Goal: Information Seeking & Learning: Learn about a topic

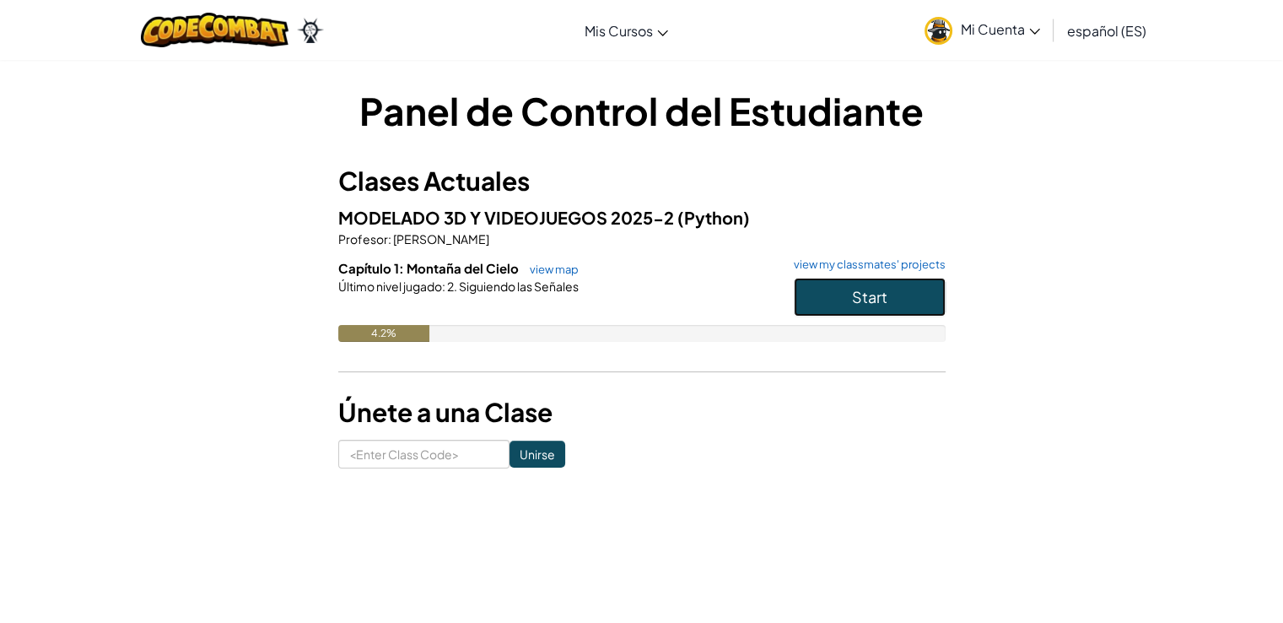
click at [859, 312] on button "Start" at bounding box center [870, 297] width 152 height 39
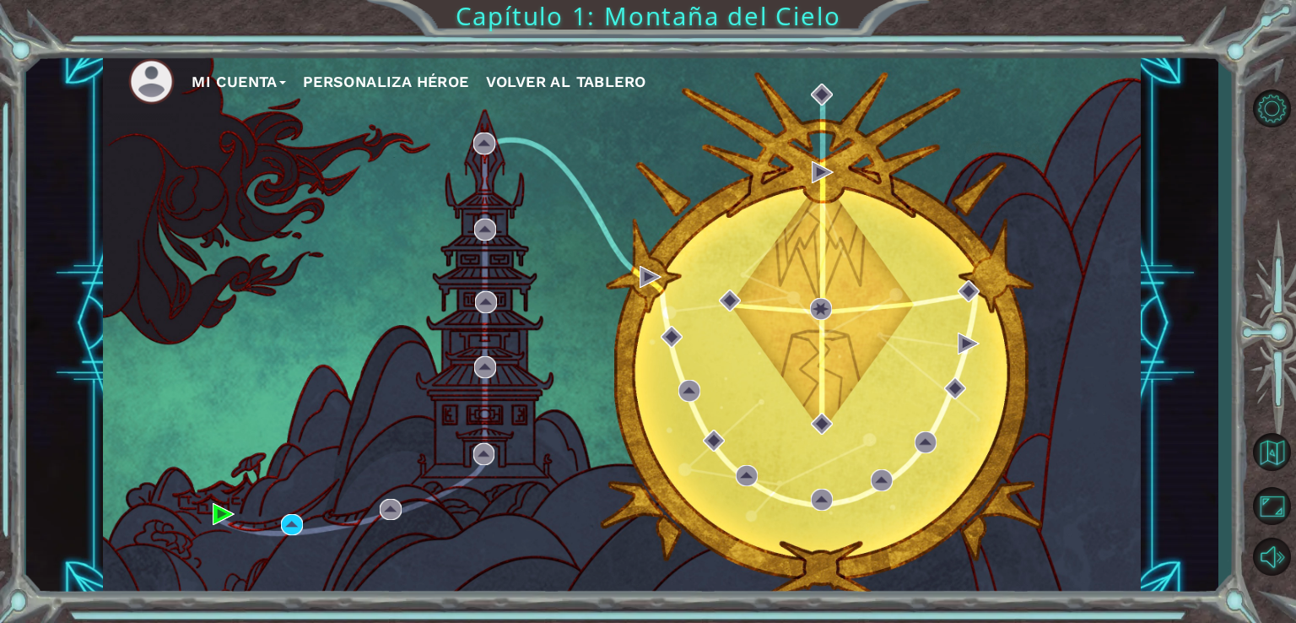
click at [369, 93] on button "Personaliza Héroe" at bounding box center [386, 81] width 166 height 25
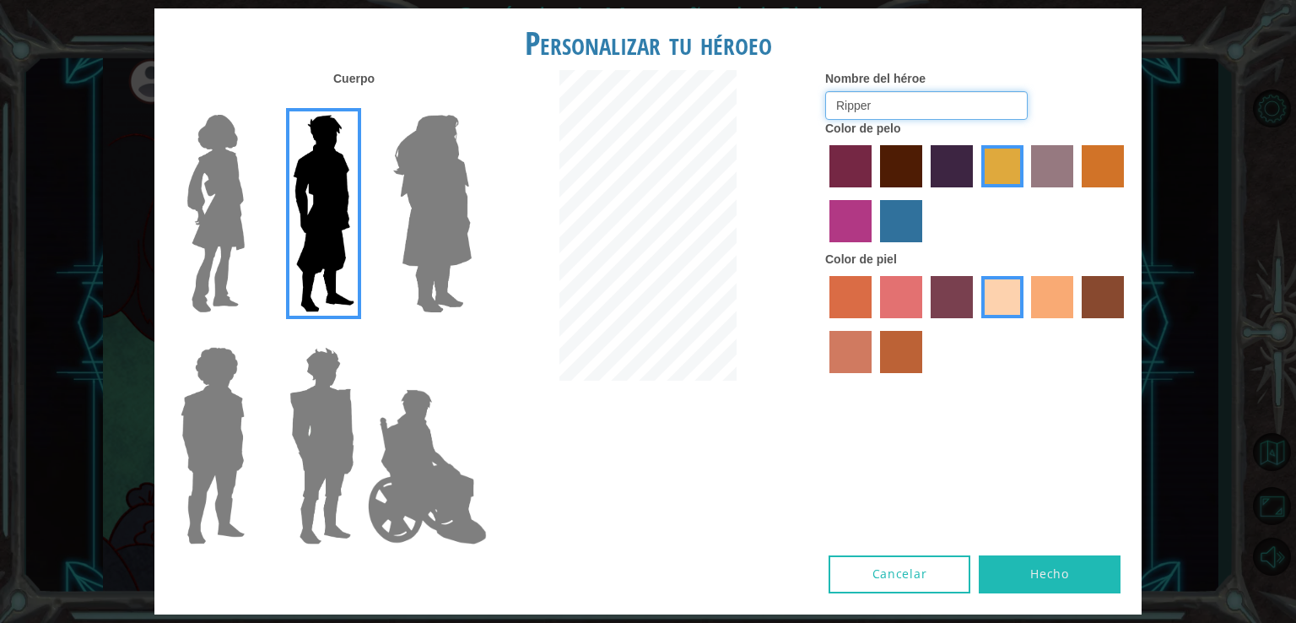
click at [898, 114] on input "Ripper" at bounding box center [926, 105] width 202 height 29
drag, startPoint x: 822, startPoint y: 95, endPoint x: 615, endPoint y: 55, distance: 211.4
click at [625, 62] on div "Personalizar tu héroeo Cuerpo Nombre del héroe Ripper Color de pelo Color de pi…" at bounding box center [647, 310] width 987 height 605
type input "Asset47"
click at [1099, 569] on button "Hecho" at bounding box center [1049, 574] width 142 height 38
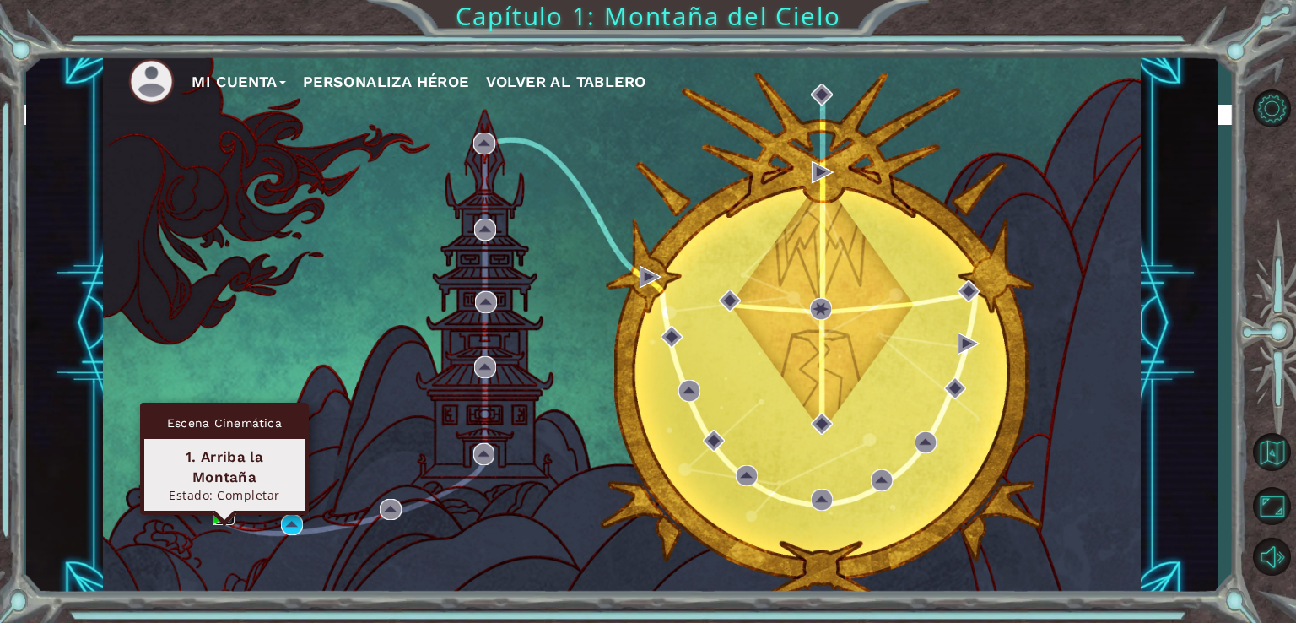
click at [222, 512] on img at bounding box center [224, 514] width 22 height 22
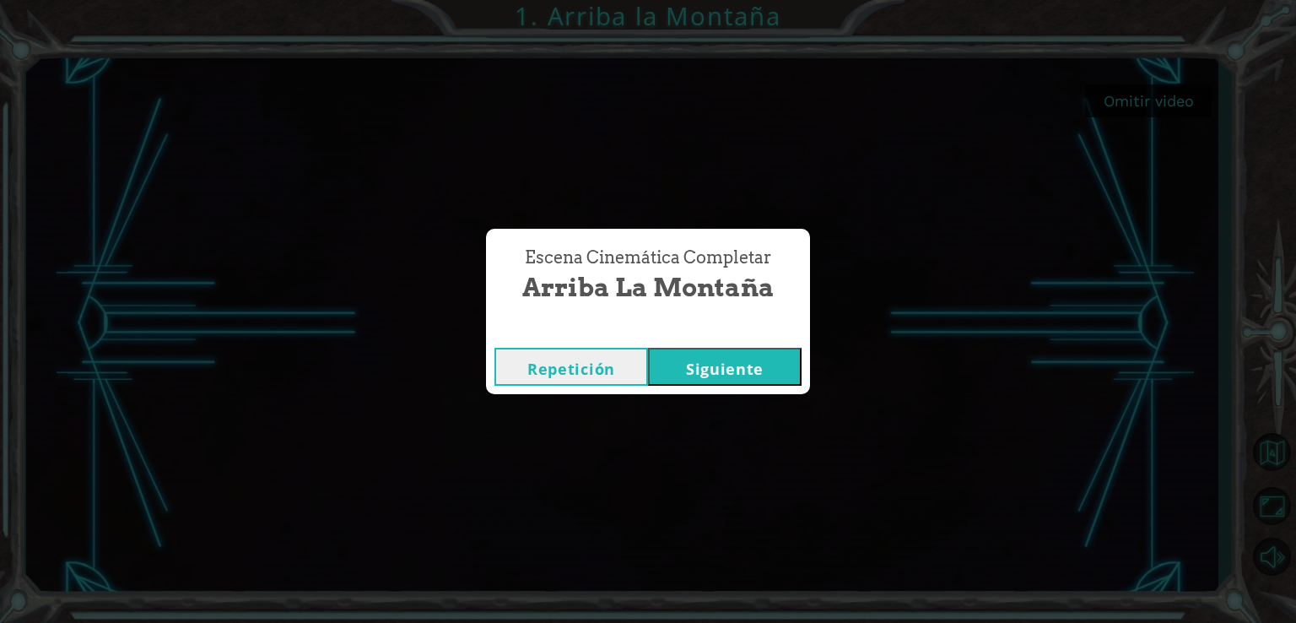
click at [744, 368] on button "Siguiente" at bounding box center [725, 367] width 154 height 38
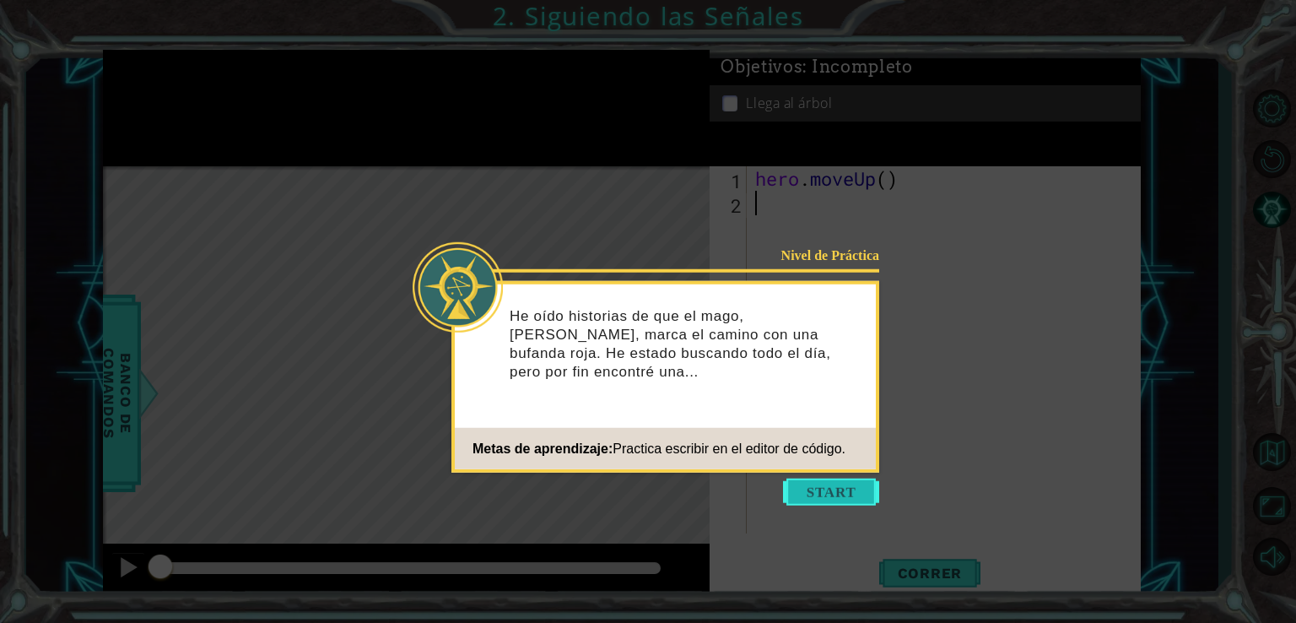
click at [852, 498] on button "Start" at bounding box center [831, 491] width 96 height 27
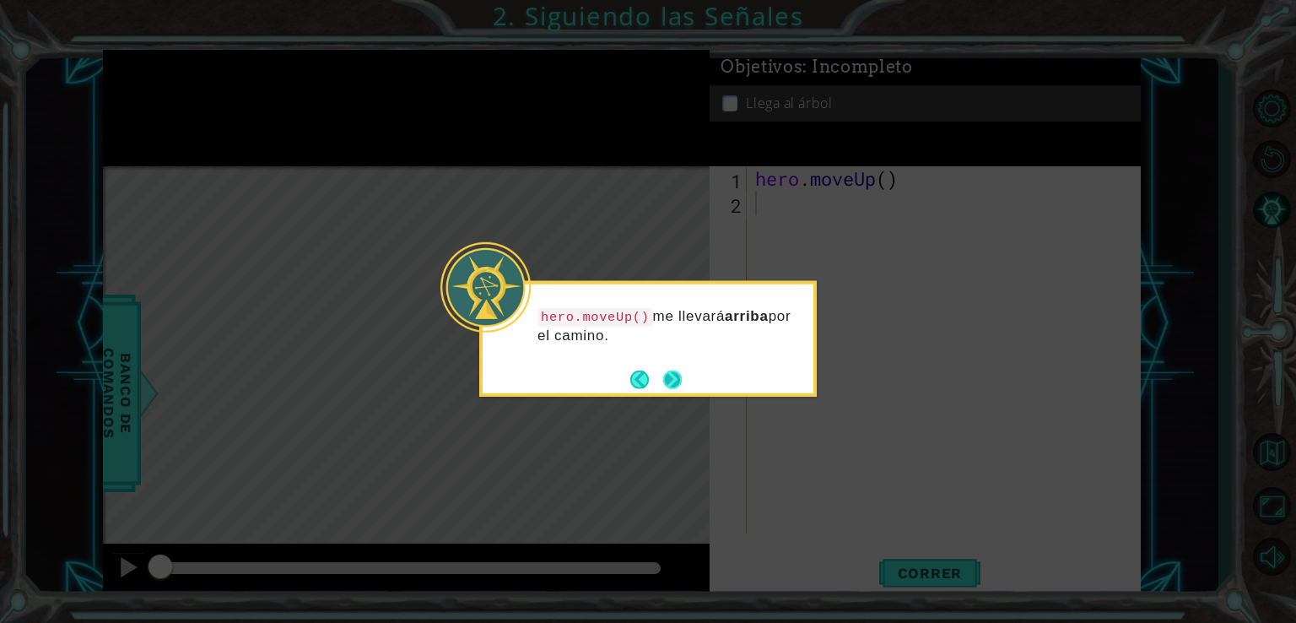
click at [676, 382] on button "Next" at bounding box center [672, 378] width 19 height 19
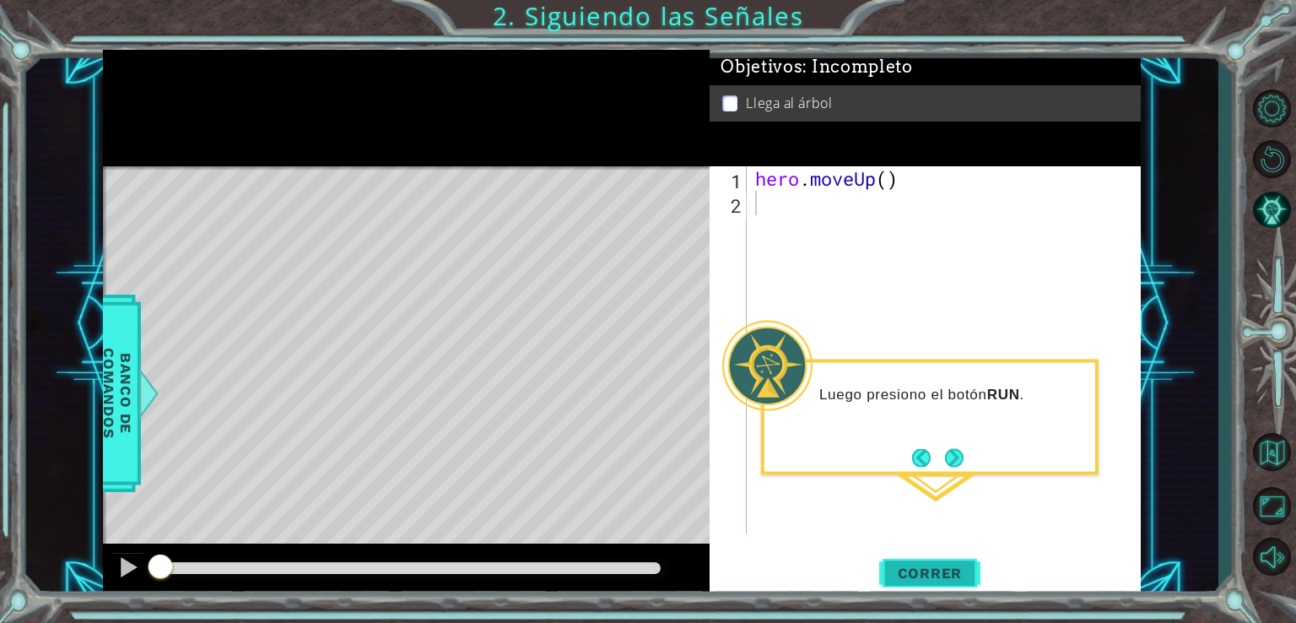
click at [921, 572] on span "Correr" at bounding box center [930, 572] width 99 height 17
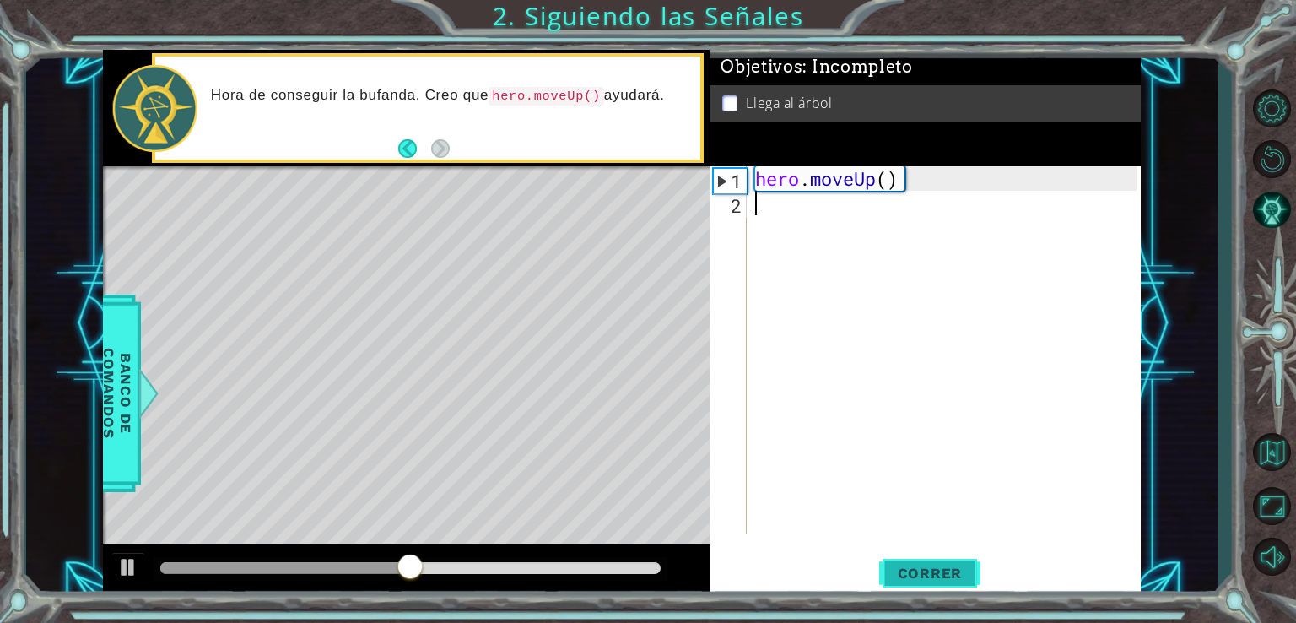
click at [913, 560] on button "Correr" at bounding box center [929, 572] width 101 height 43
click at [846, 209] on div "hero . moveUp ( )" at bounding box center [948, 374] width 393 height 416
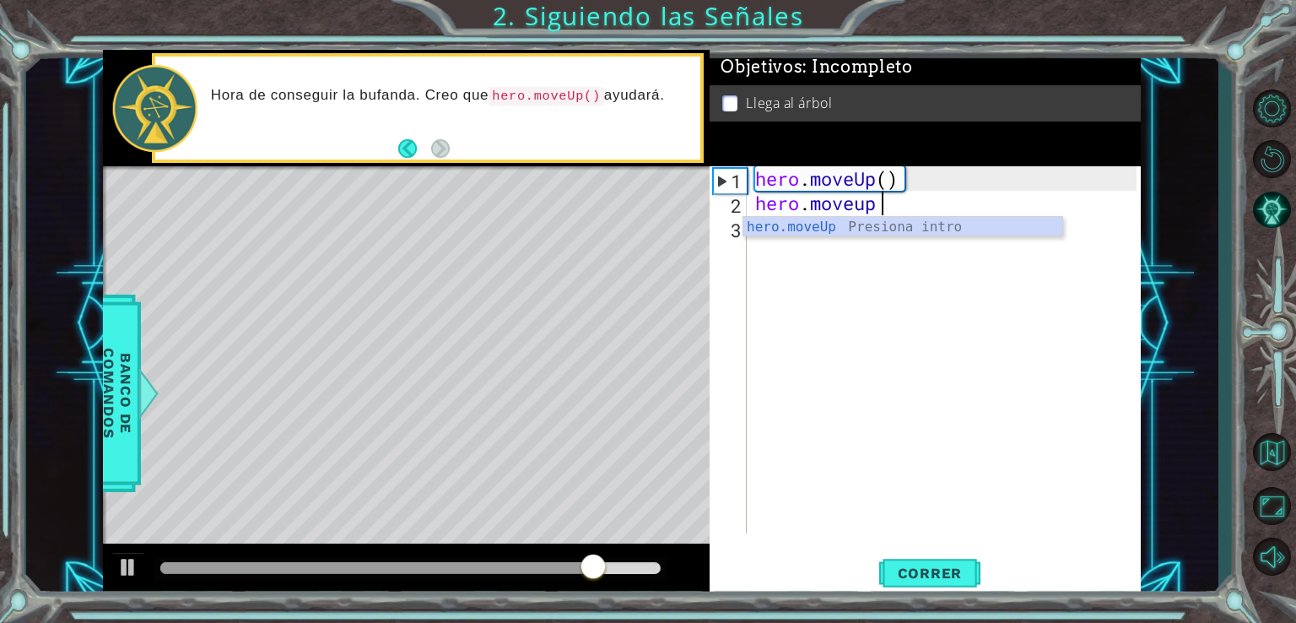
scroll to position [0, 7]
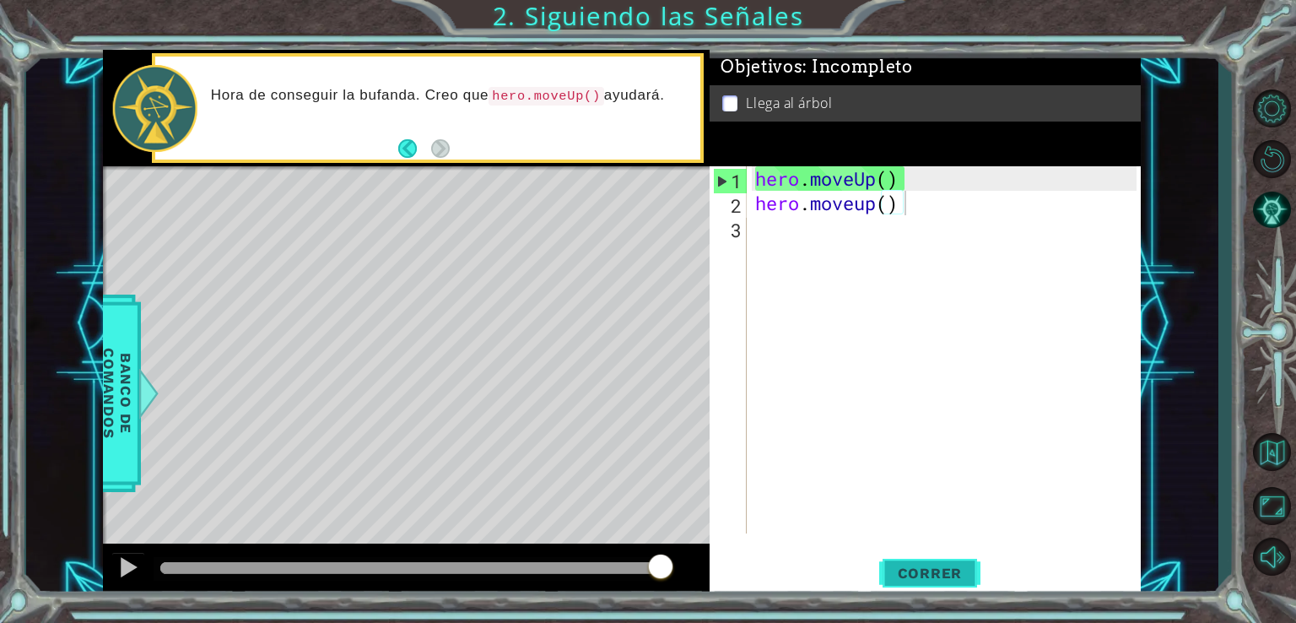
click at [938, 584] on button "Correr" at bounding box center [929, 572] width 101 height 43
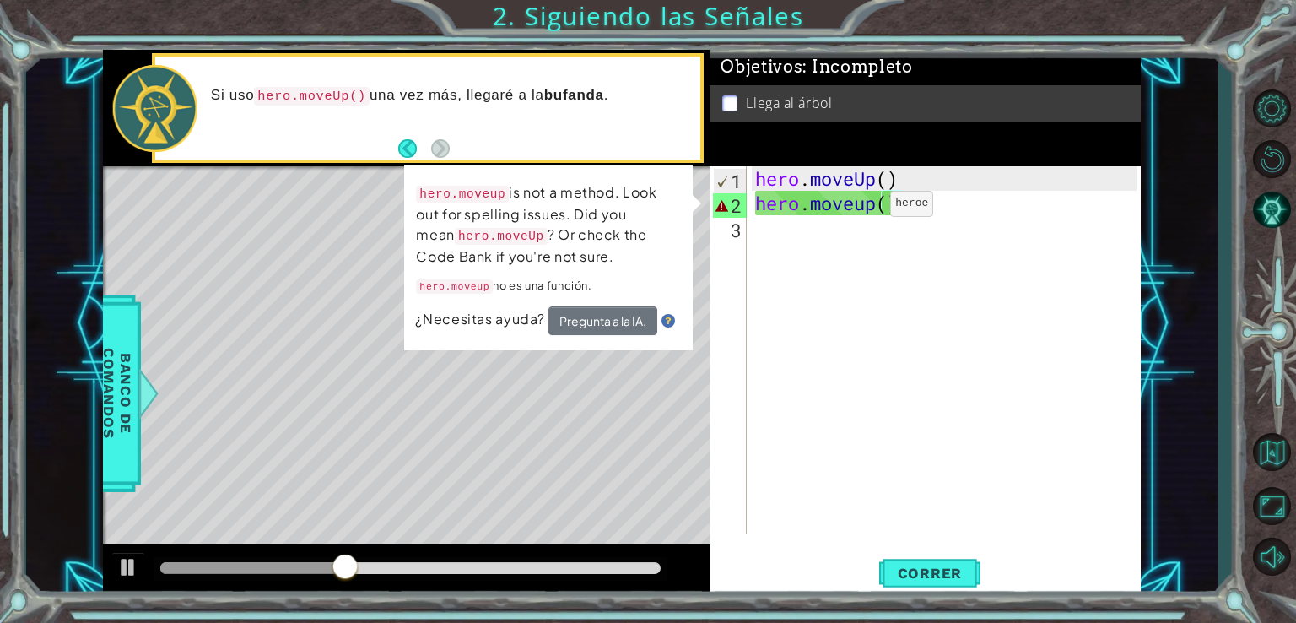
click at [864, 206] on div "hero . moveUp ( ) hero . moveup ( )" at bounding box center [948, 374] width 393 height 416
click at [870, 211] on div "hero . moveUp ( ) hero . moveup ( )" at bounding box center [948, 374] width 393 height 416
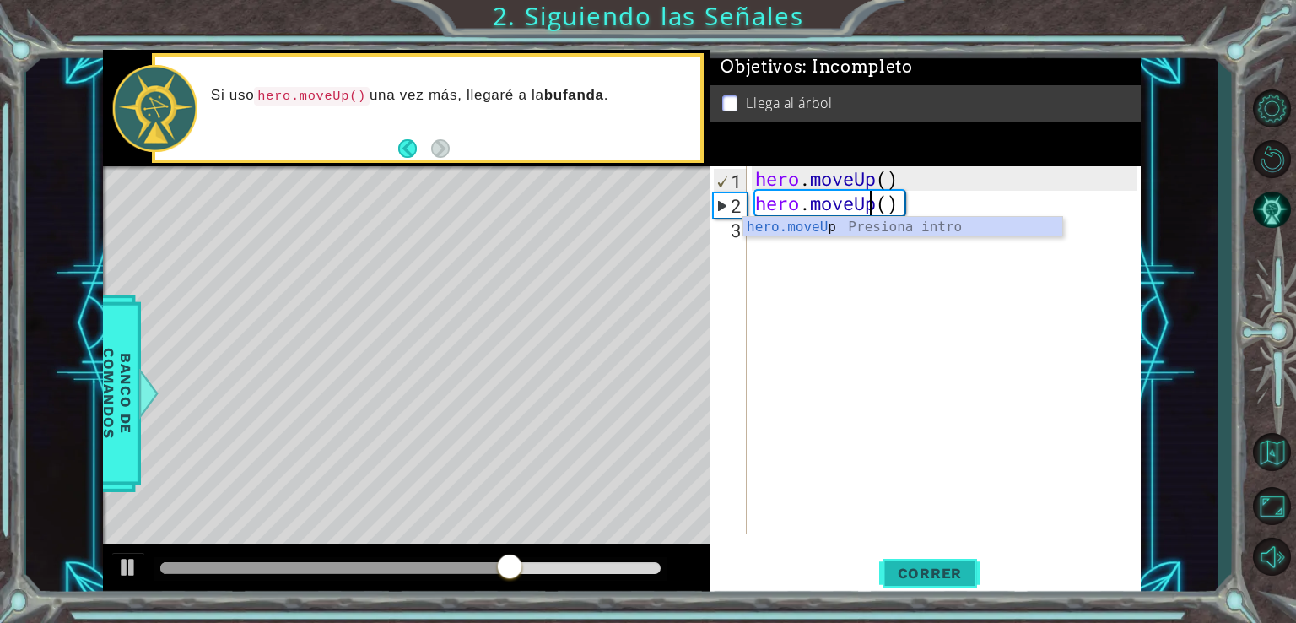
type textarea "hero.moveUp()"
click at [930, 569] on span "Correr" at bounding box center [930, 572] width 99 height 17
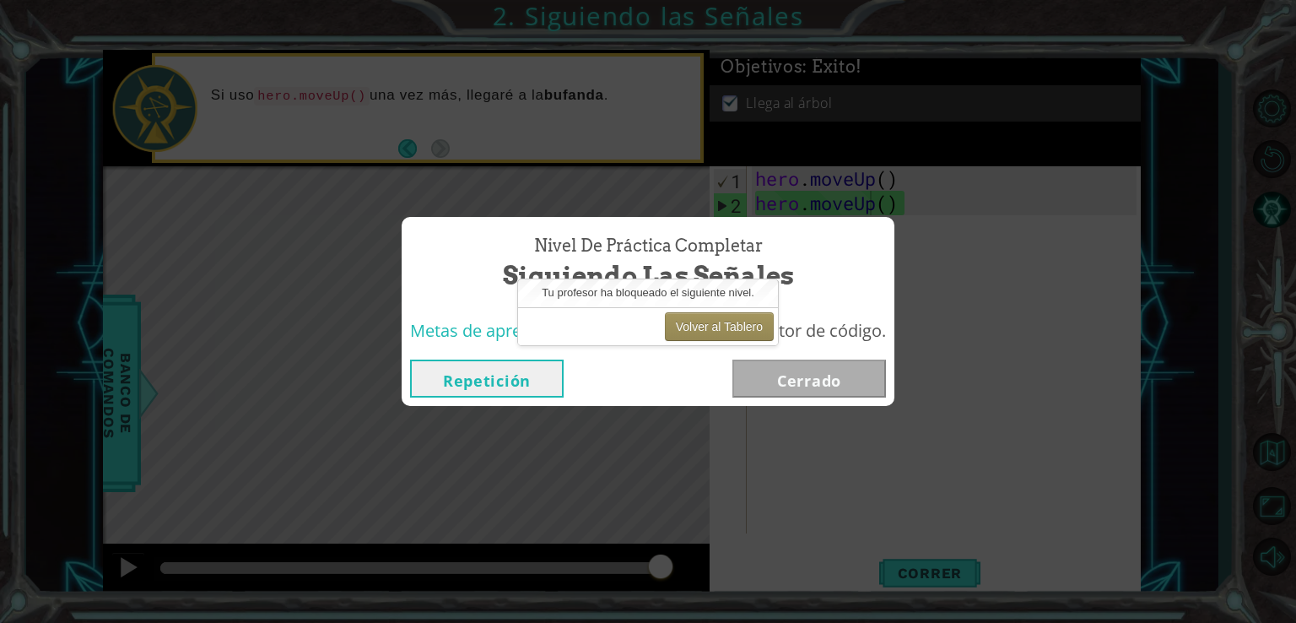
click at [455, 380] on button "Repetición" at bounding box center [487, 378] width 154 height 38
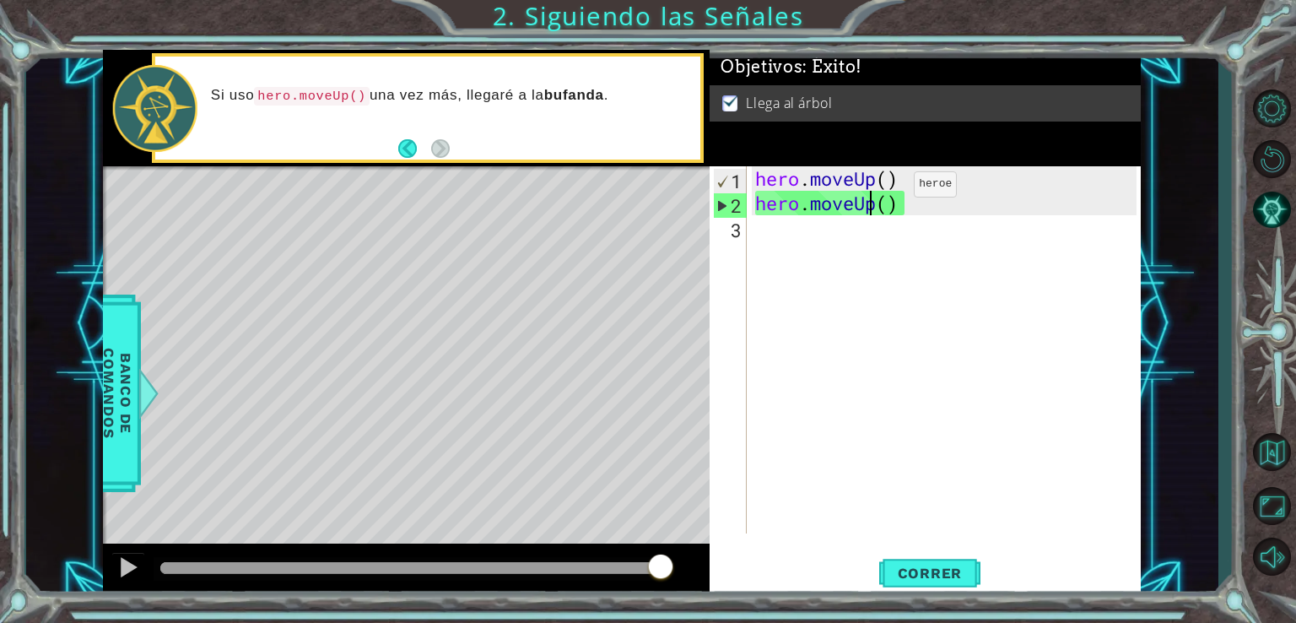
click at [896, 182] on div "hero . moveUp ( ) hero . moveUp ( )" at bounding box center [948, 374] width 393 height 416
drag, startPoint x: 884, startPoint y: 209, endPoint x: 677, endPoint y: 209, distance: 206.7
click at [677, 209] on div "1 ההההההההההההההההההההההההההההההההההההההההההההההההההההההההההההההההההההההההההההה…" at bounding box center [622, 323] width 1038 height 547
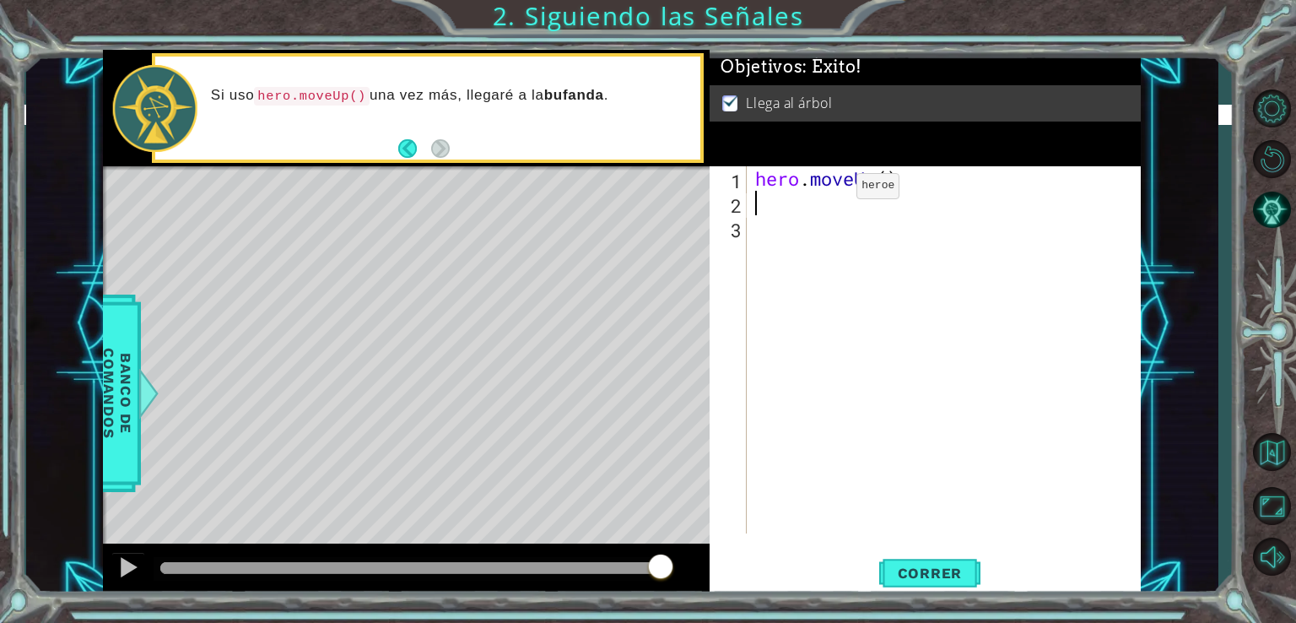
scroll to position [0, 0]
click at [891, 181] on div "hero . moveUp ( )" at bounding box center [948, 374] width 393 height 416
click at [946, 581] on button "Correr" at bounding box center [929, 572] width 101 height 43
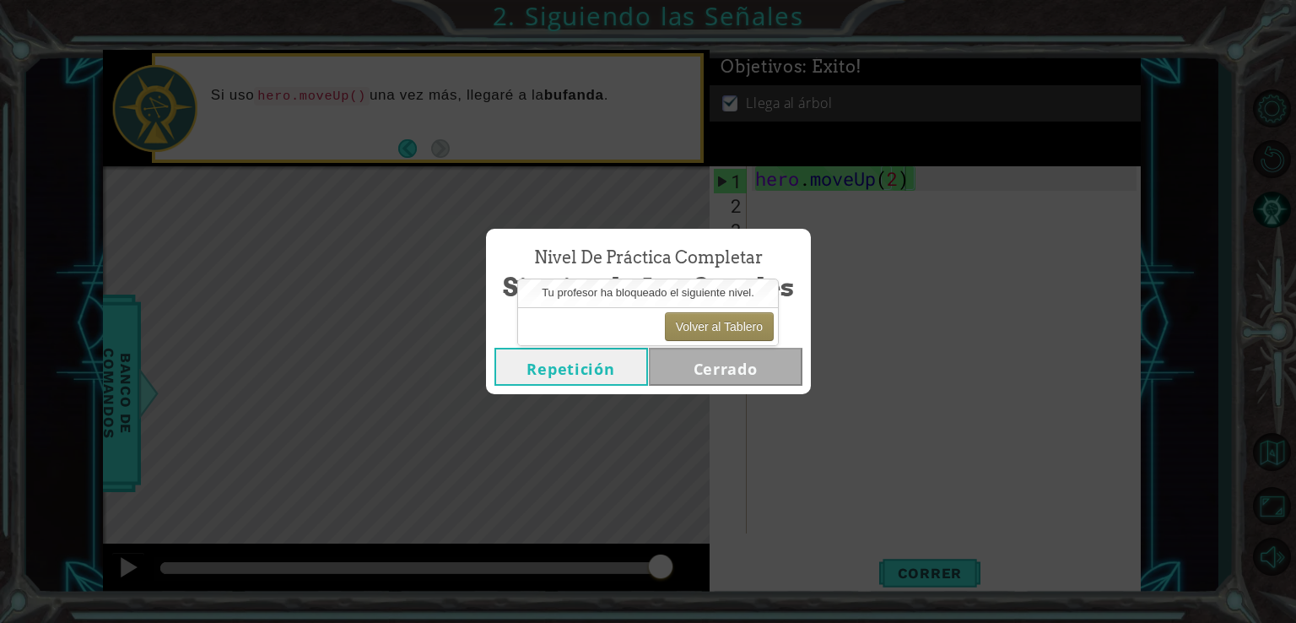
click at [600, 372] on button "Repetición" at bounding box center [571, 367] width 154 height 38
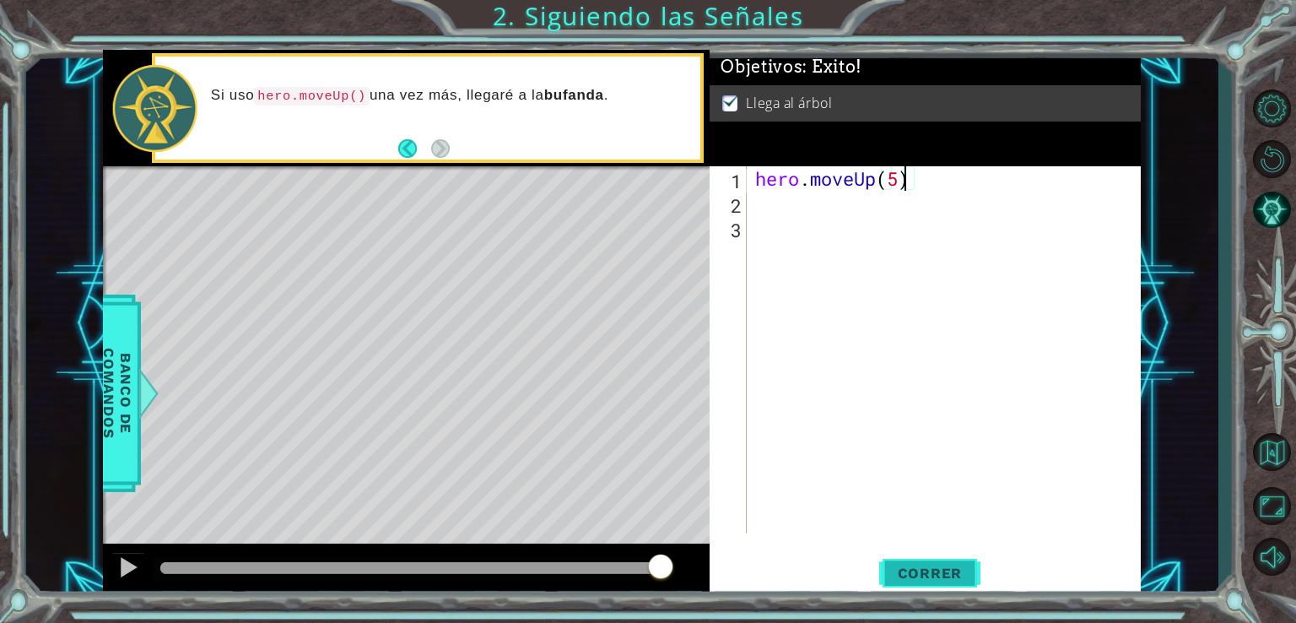
click at [957, 585] on button "Correr" at bounding box center [929, 572] width 101 height 43
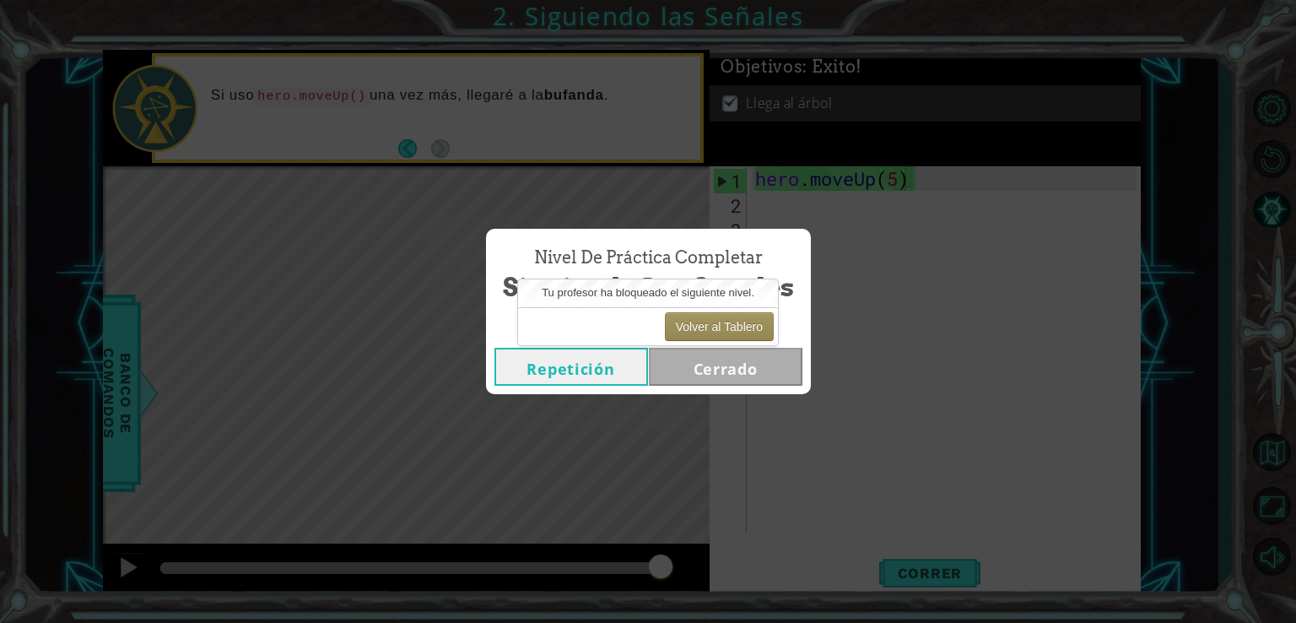
click at [603, 374] on button "Repetición" at bounding box center [571, 367] width 154 height 38
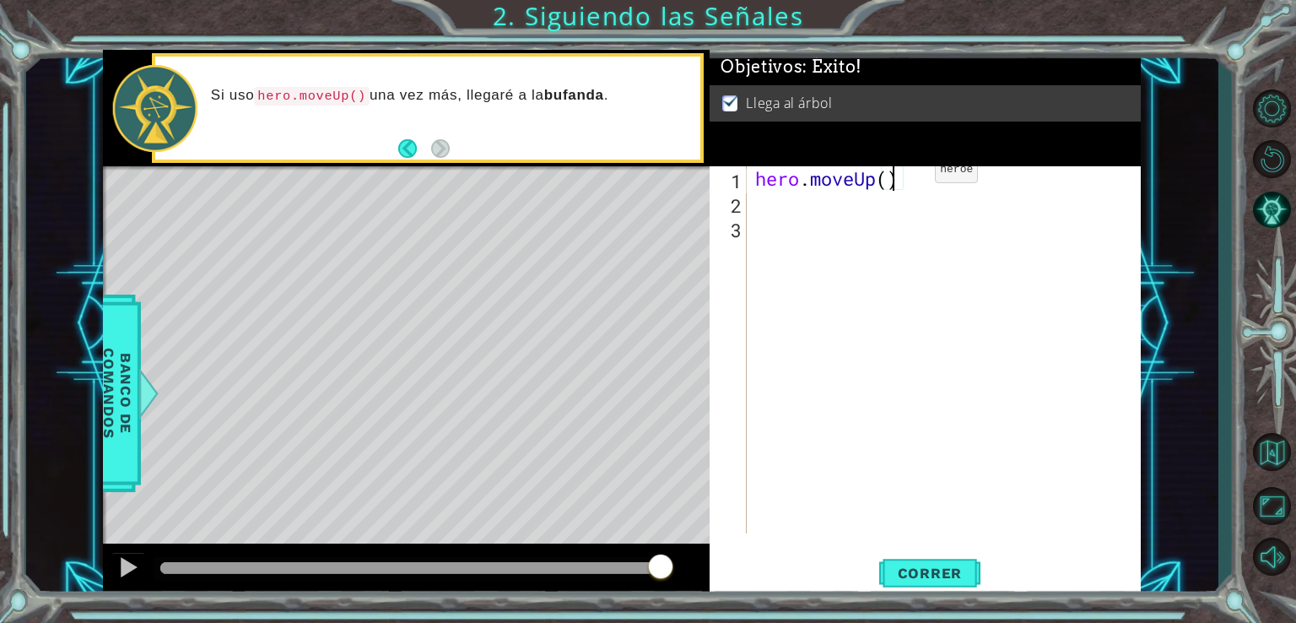
scroll to position [0, 7]
click at [948, 568] on span "Correr" at bounding box center [930, 572] width 99 height 17
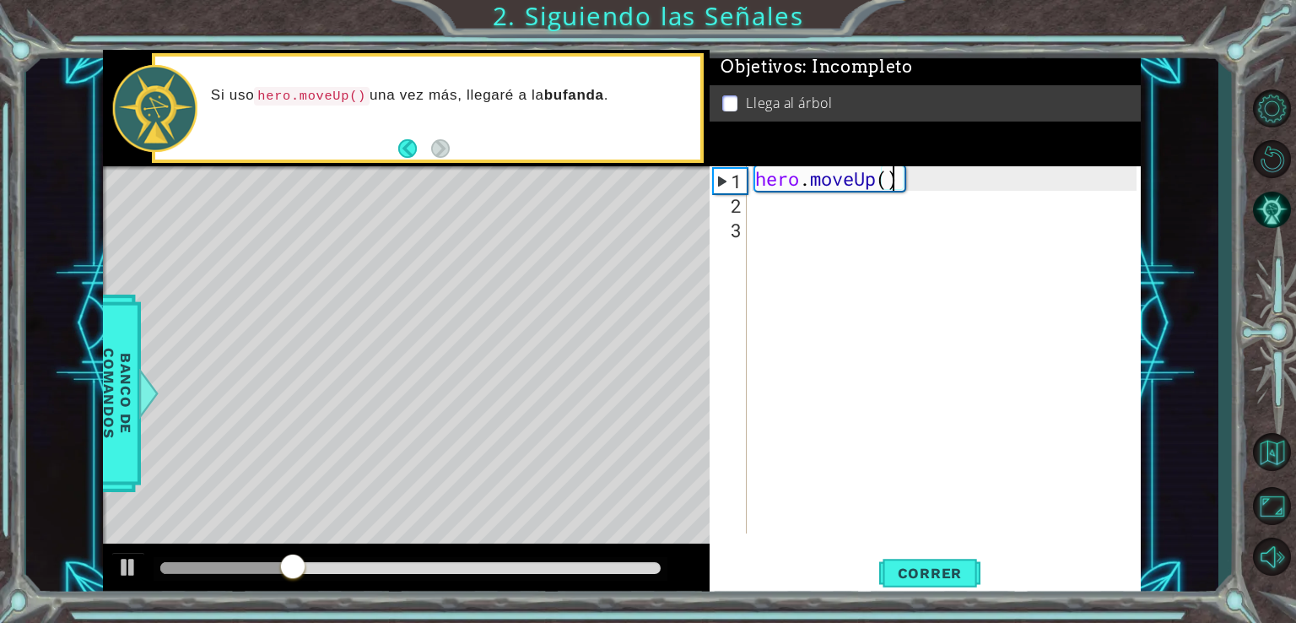
scroll to position [0, 8]
type textarea "hero.moveUp(2)"
click at [928, 571] on span "Correr" at bounding box center [930, 572] width 99 height 17
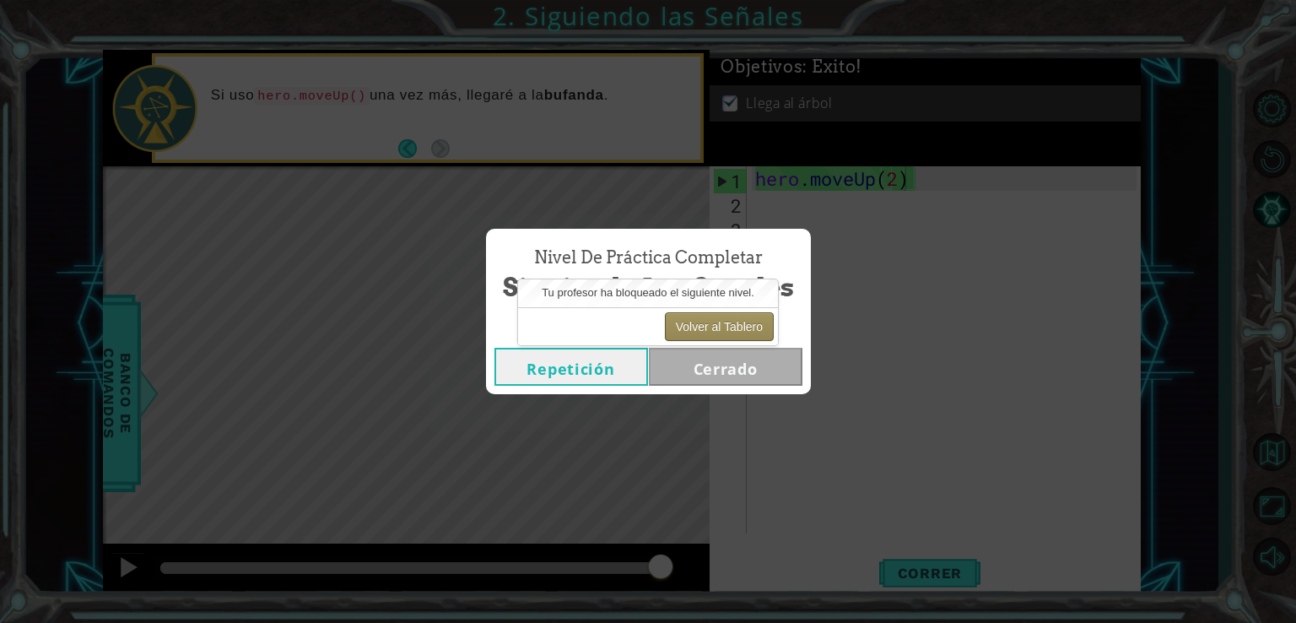
click at [752, 324] on button "Volver al Tablero" at bounding box center [719, 326] width 109 height 29
click at [726, 318] on button "Volver al Tablero" at bounding box center [719, 326] width 109 height 29
click at [726, 323] on button "Volver al Tablero" at bounding box center [719, 326] width 109 height 29
click at [726, 324] on button "Volver al Tablero" at bounding box center [719, 326] width 109 height 29
click at [728, 327] on button "Volver al Tablero" at bounding box center [719, 326] width 109 height 29
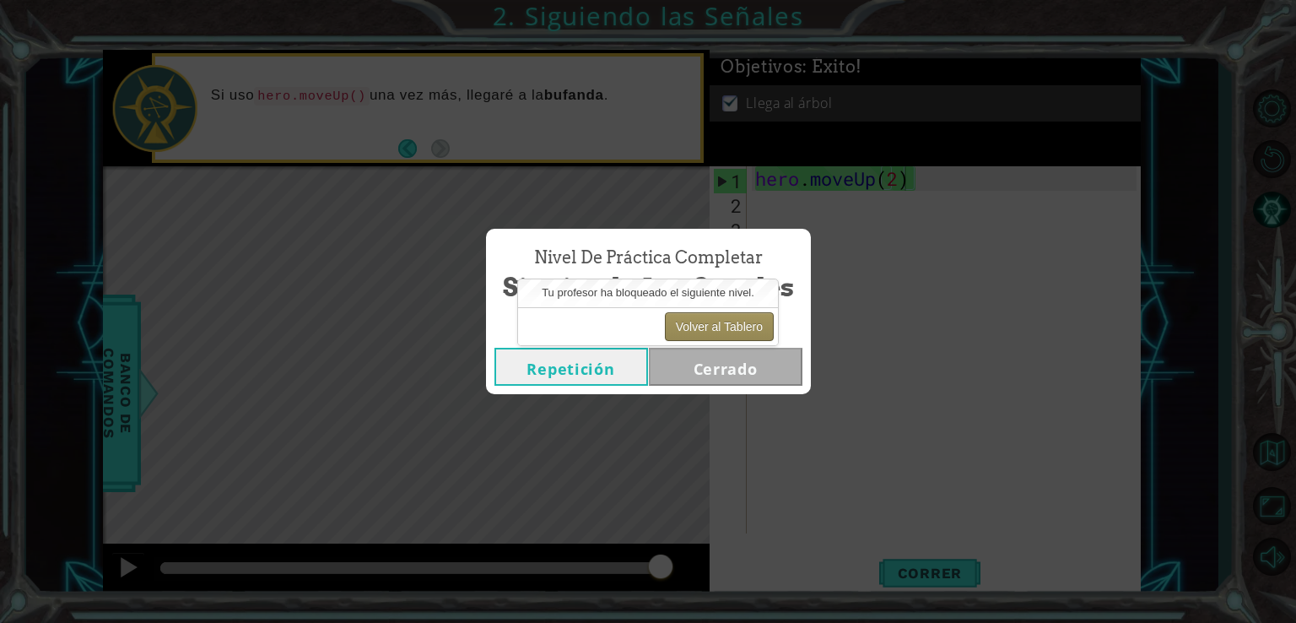
click at [728, 327] on button "Volver al Tablero" at bounding box center [719, 326] width 109 height 29
click at [732, 321] on button "Volver al Tablero" at bounding box center [719, 326] width 109 height 29
drag, startPoint x: 671, startPoint y: 288, endPoint x: 662, endPoint y: 287, distance: 9.3
click at [668, 288] on span "Tu profesor ha bloqueado el siguiente nivel." at bounding box center [648, 292] width 213 height 13
drag, startPoint x: 595, startPoint y: 295, endPoint x: 564, endPoint y: 311, distance: 34.3
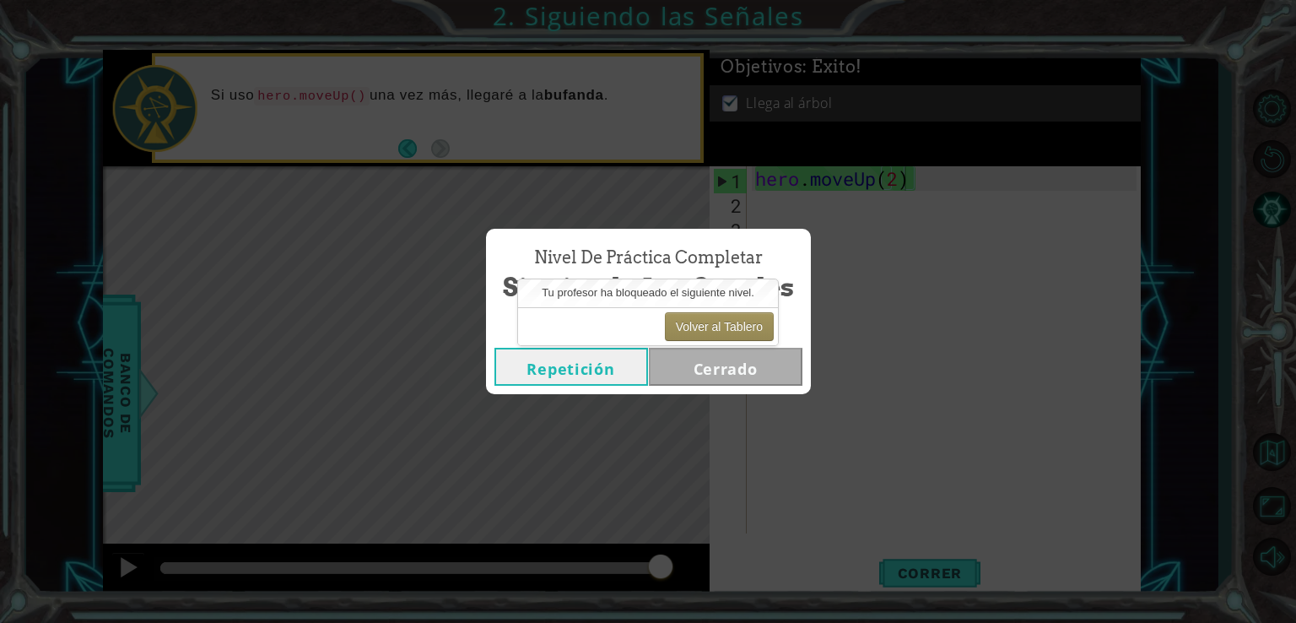
click at [590, 297] on span "Tu profesor ha bloqueado el siguiente nivel." at bounding box center [648, 292] width 213 height 13
drag, startPoint x: 564, startPoint y: 311, endPoint x: 547, endPoint y: 316, distance: 17.6
click at [563, 315] on div "Volver al Tablero" at bounding box center [648, 326] width 260 height 38
click at [542, 316] on div "Volver al Tablero" at bounding box center [648, 326] width 260 height 38
click at [746, 238] on div "Nivel de Práctica Completar Siguiendo las Señales" at bounding box center [648, 275] width 308 height 77
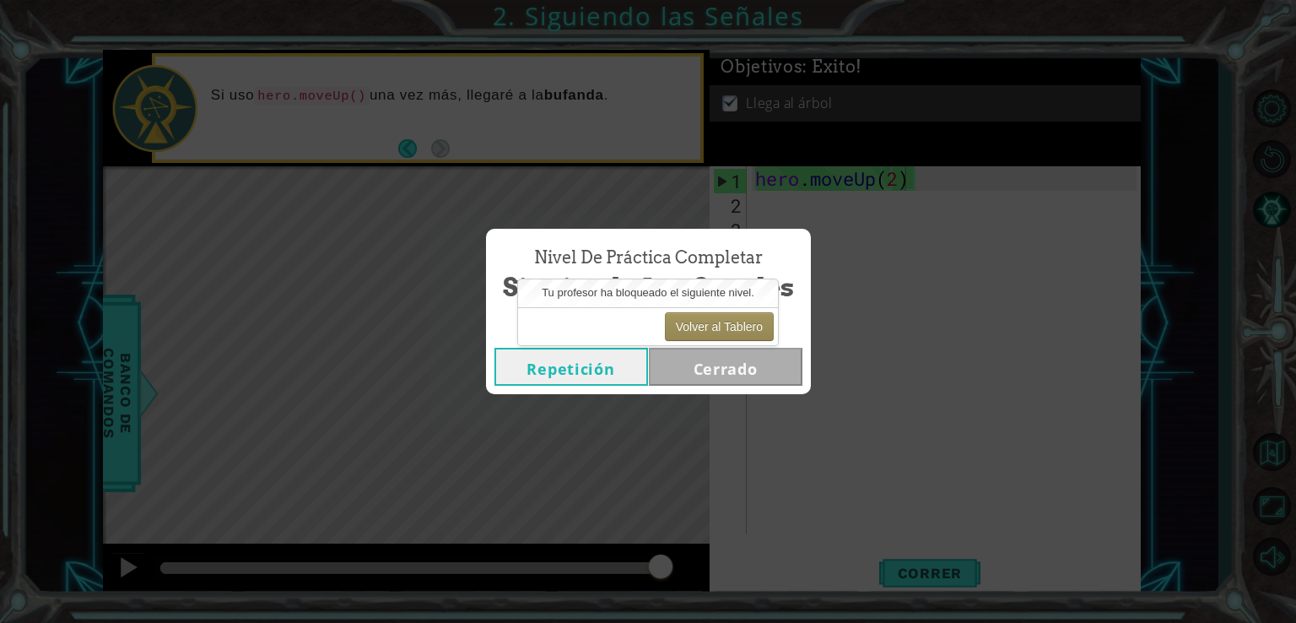
drag, startPoint x: 800, startPoint y: 268, endPoint x: 966, endPoint y: 343, distance: 182.3
click at [802, 268] on div "Nivel de Práctica Completar Siguiendo las Señales" at bounding box center [648, 275] width 308 height 77
drag, startPoint x: 966, startPoint y: 343, endPoint x: 933, endPoint y: 383, distance: 51.5
click at [966, 344] on div "Nivel de Práctica Completar Siguiendo las Señales Repetición [GEOGRAPHIC_DATA]" at bounding box center [648, 311] width 1296 height 623
click at [614, 369] on button "Repetición" at bounding box center [571, 367] width 154 height 38
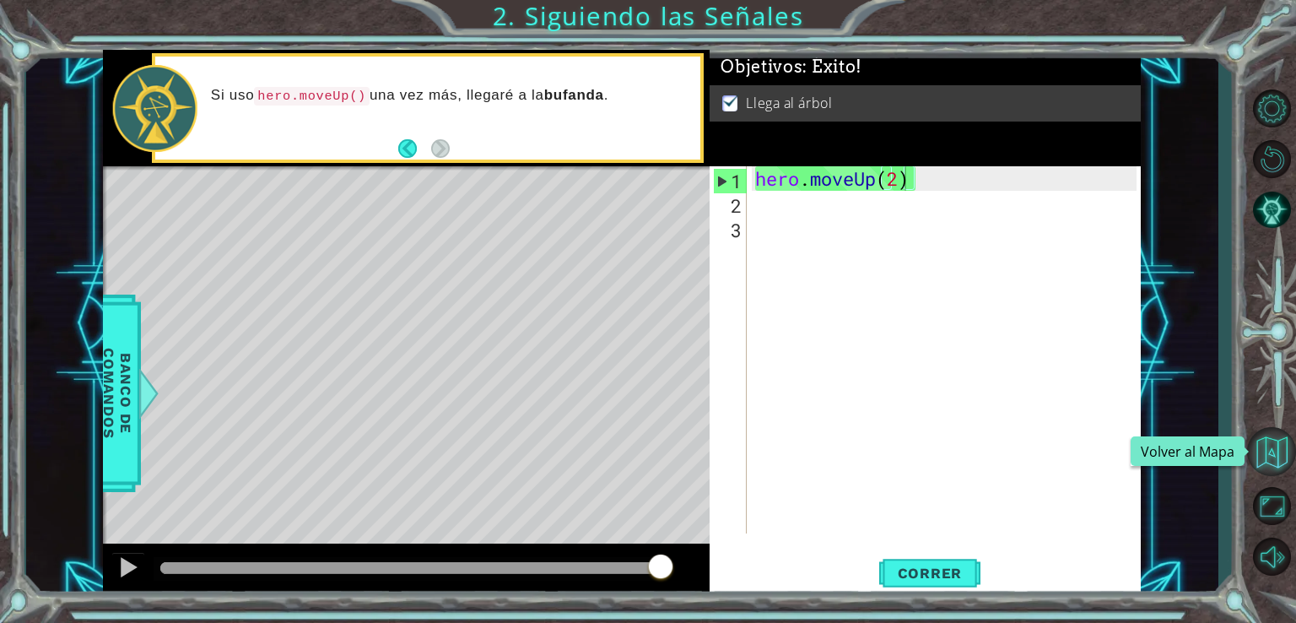
click at [1259, 447] on button "Volver al Mapa" at bounding box center [1271, 451] width 49 height 49
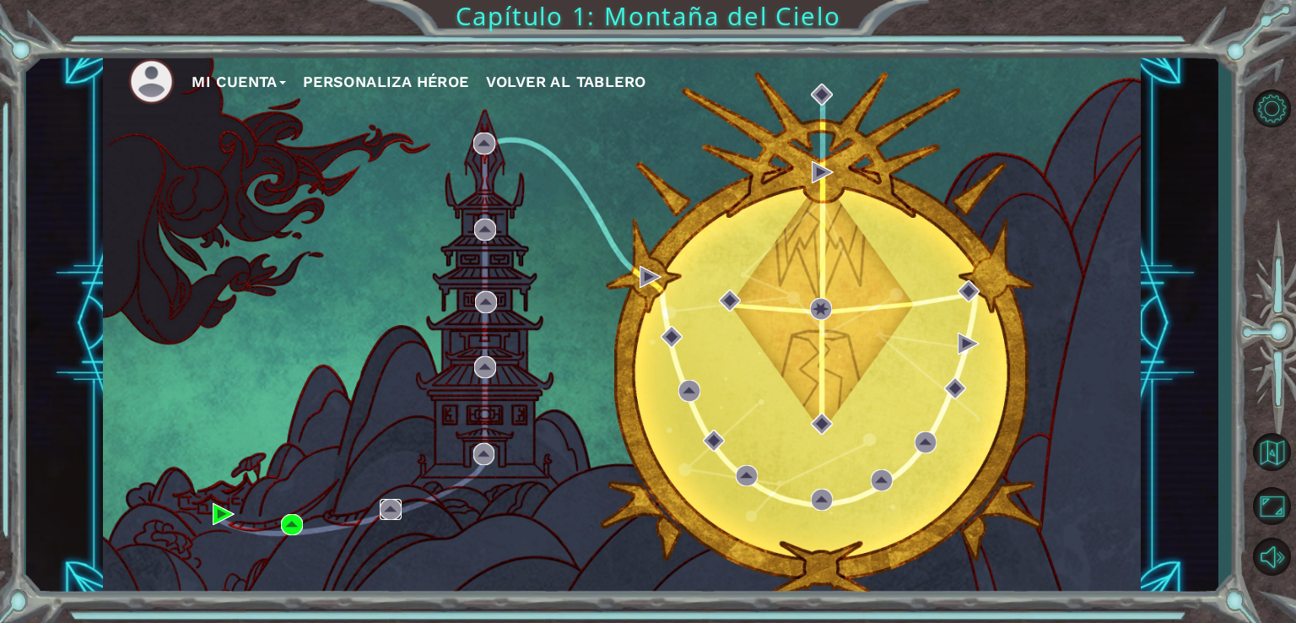
click at [388, 514] on img at bounding box center [391, 510] width 22 height 22
click at [389, 514] on img at bounding box center [391, 510] width 22 height 22
